Goal: Task Accomplishment & Management: Complete application form

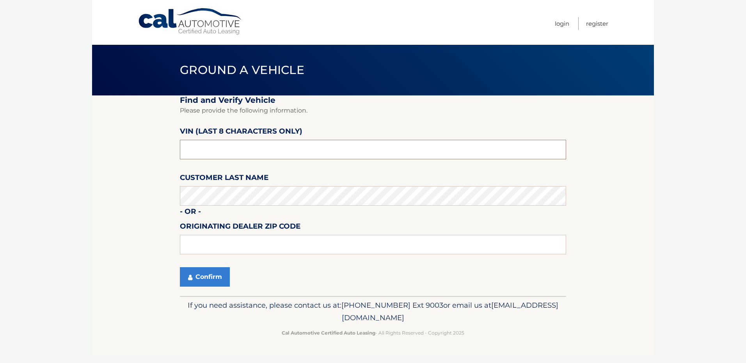
click at [303, 151] on input "text" at bounding box center [373, 150] width 386 height 20
type input "ND531980"
click at [218, 276] on button "Confirm" at bounding box center [205, 278] width 50 height 20
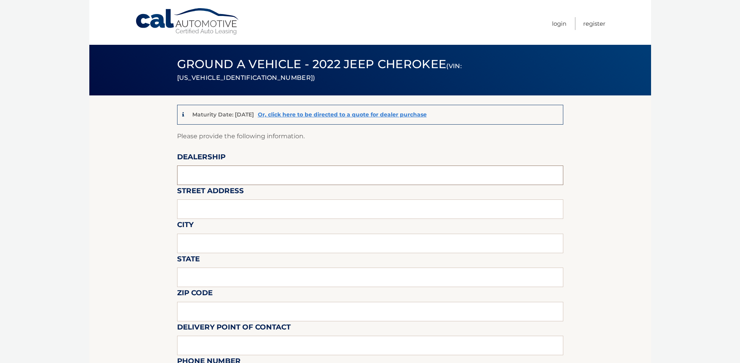
click at [238, 171] on input "text" at bounding box center [370, 176] width 386 height 20
type input "Towne CDJR"
type input "[STREET_ADDRESS]"
type input "[GEOGRAPHIC_DATA]"
type input "ny"
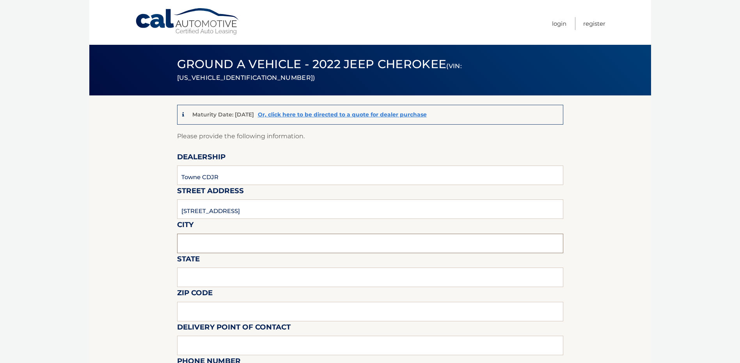
type input "14075"
type input "towne"
type input "7166465200"
type input "[EMAIL_ADDRESS][DOMAIN_NAME]"
type input "[PERSON_NAME]"
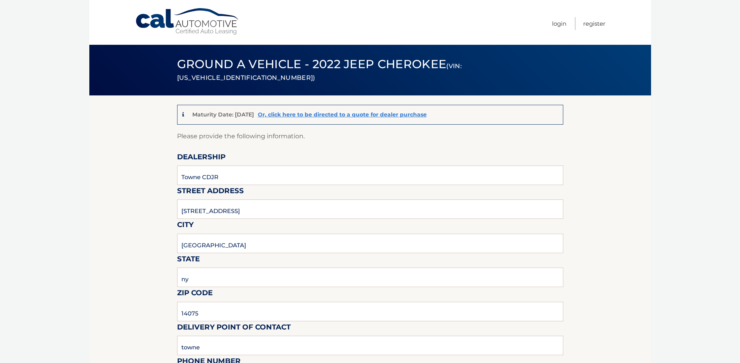
type input "7166465200"
type input "[EMAIL_ADDRESS][DOMAIN_NAME]"
type input "[PERSON_NAME]"
type input "n/a"
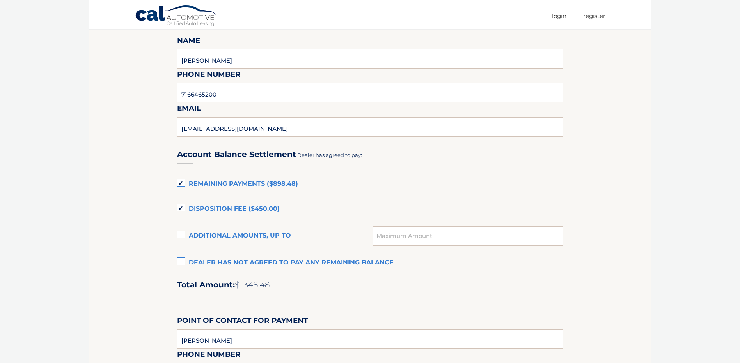
scroll to position [429, 0]
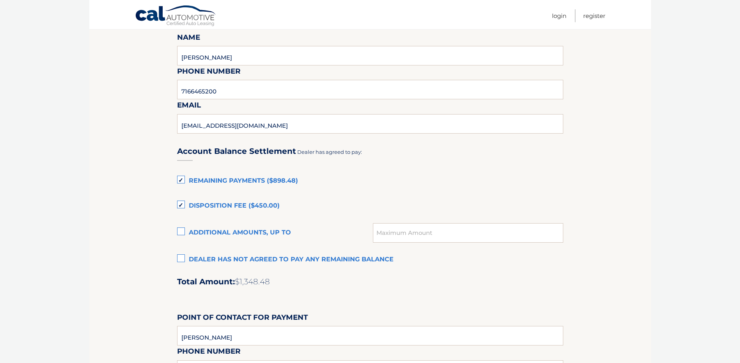
click at [181, 259] on label "Dealer has not agreed to pay any remaining balance" at bounding box center [370, 260] width 386 height 16
click at [0, 0] on input "Dealer has not agreed to pay any remaining balance" at bounding box center [0, 0] width 0 height 0
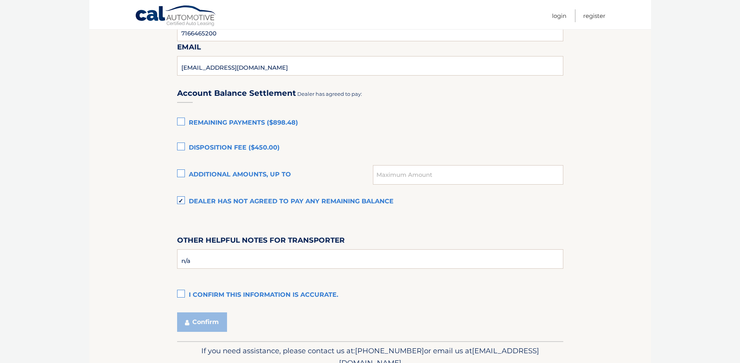
scroll to position [507, 0]
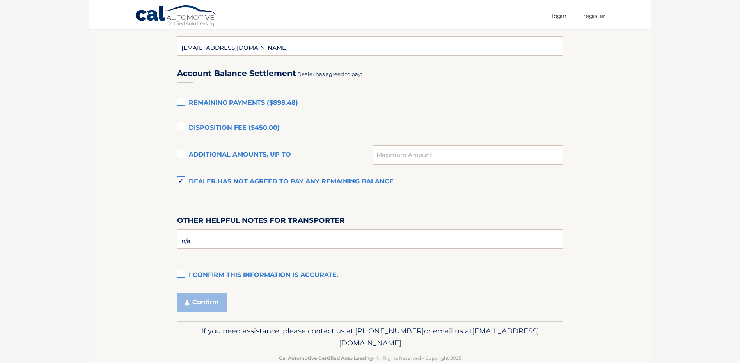
click at [182, 275] on label "I confirm this information is accurate." at bounding box center [370, 276] width 386 height 16
click at [0, 0] on input "I confirm this information is accurate." at bounding box center [0, 0] width 0 height 0
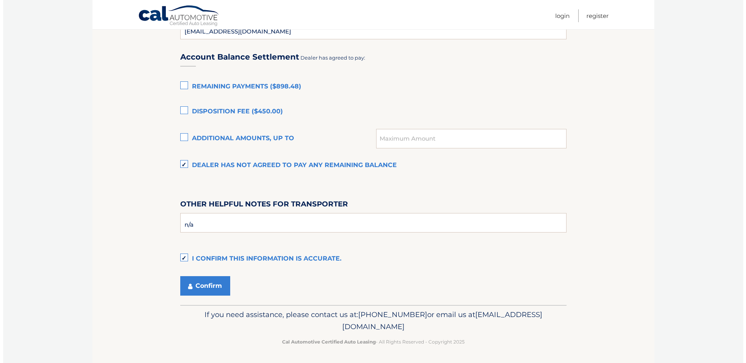
scroll to position [525, 0]
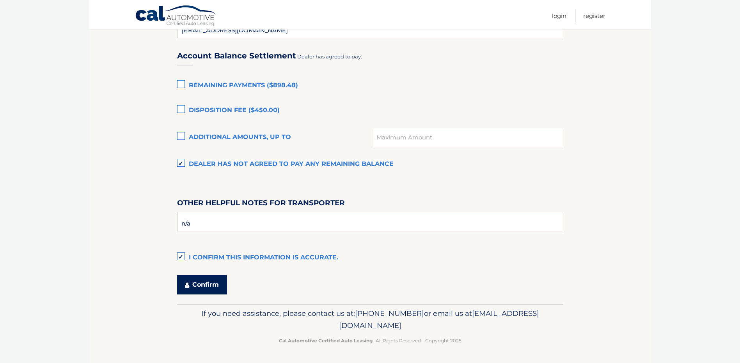
click at [197, 280] on button "Confirm" at bounding box center [202, 285] width 50 height 20
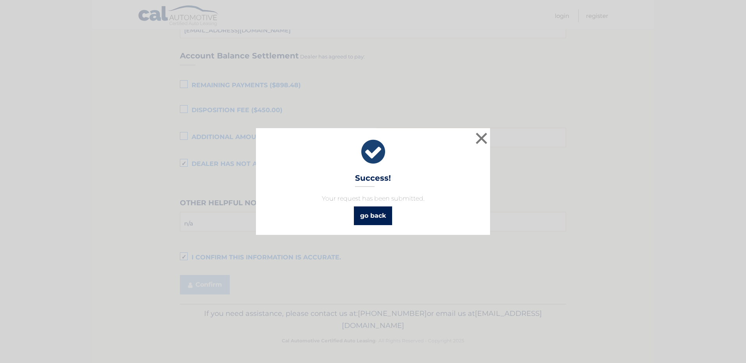
click at [372, 216] on link "go back" at bounding box center [373, 216] width 38 height 19
